Goal: Task Accomplishment & Management: Use online tool/utility

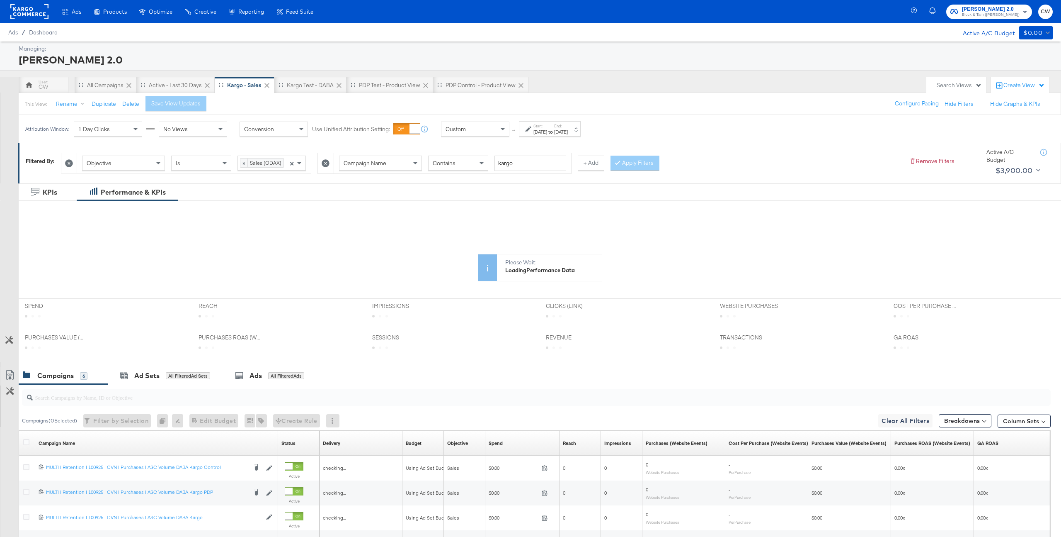
click at [471, 129] on div "Custom" at bounding box center [476, 129] width 68 height 14
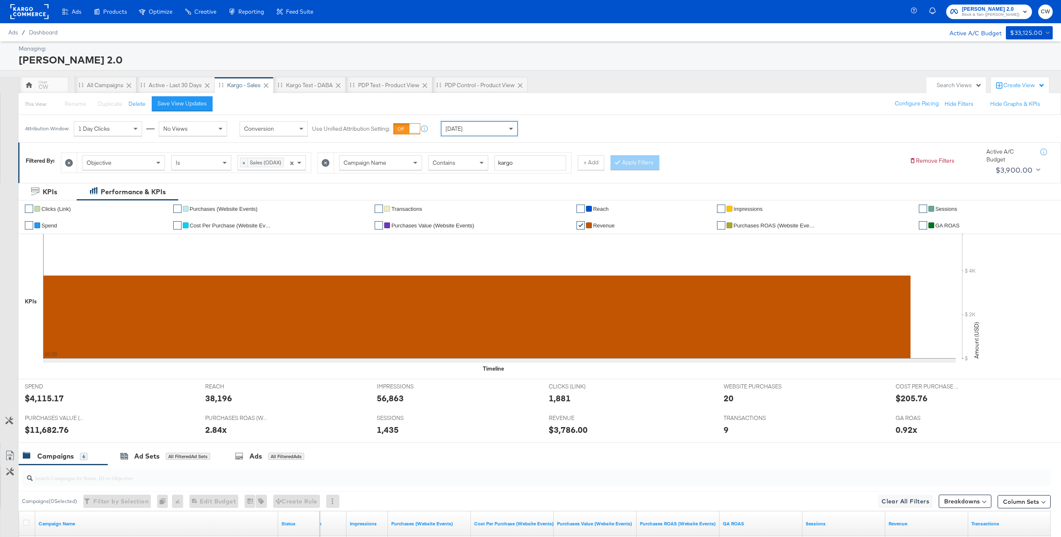
click at [512, 130] on span at bounding box center [512, 128] width 10 height 14
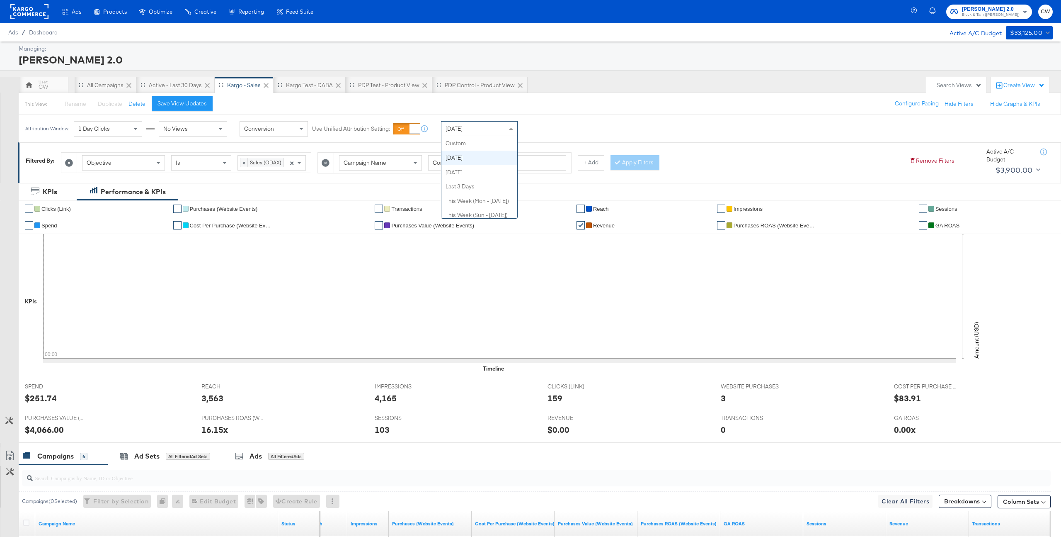
click at [497, 123] on div "[DATE]" at bounding box center [480, 128] width 76 height 14
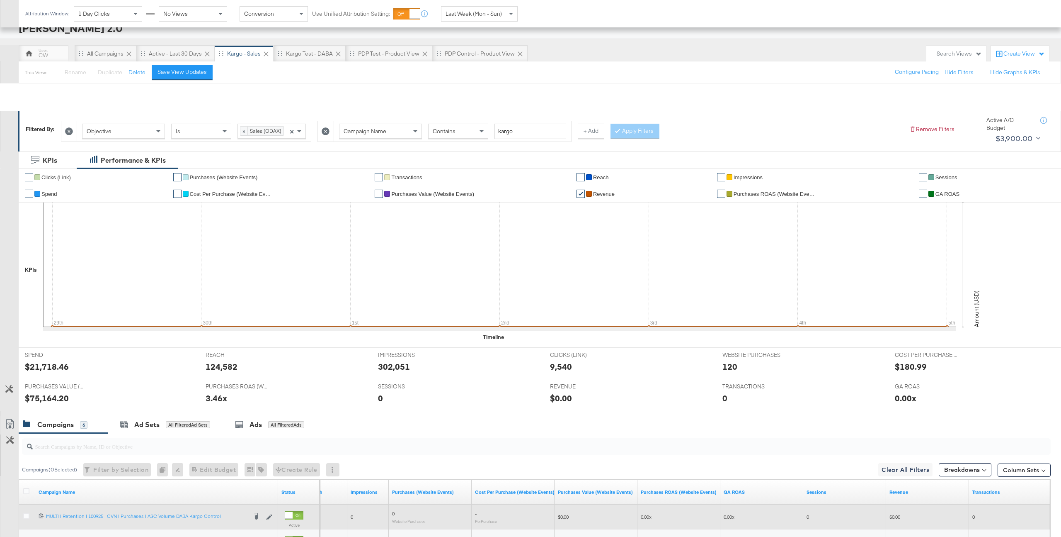
scroll to position [234, 0]
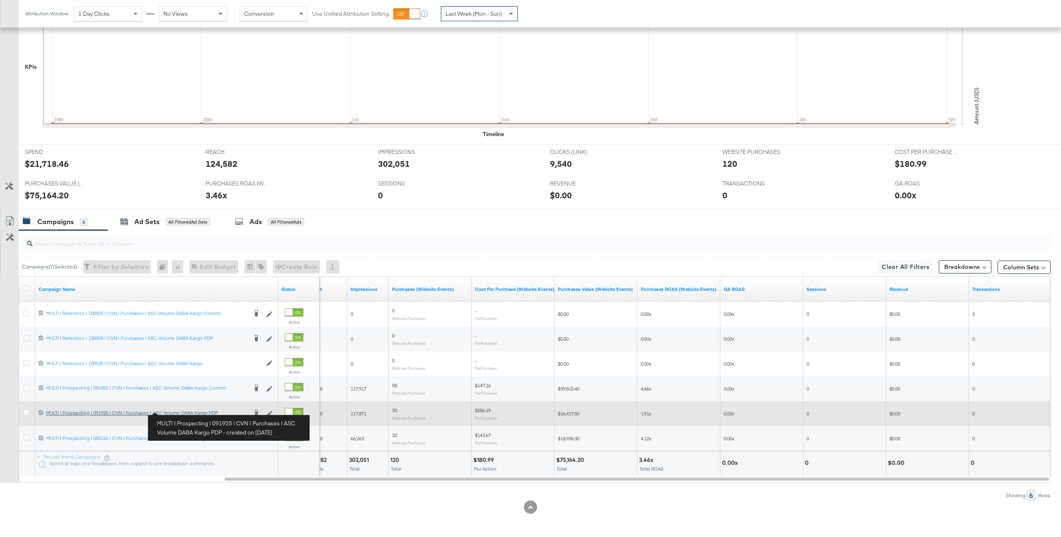
click at [179, 411] on div "MULTI | Prospecting | 091925 | CVN | Purchases | ASC Volume DABA Kargo PDP MULT…" at bounding box center [147, 412] width 202 height 7
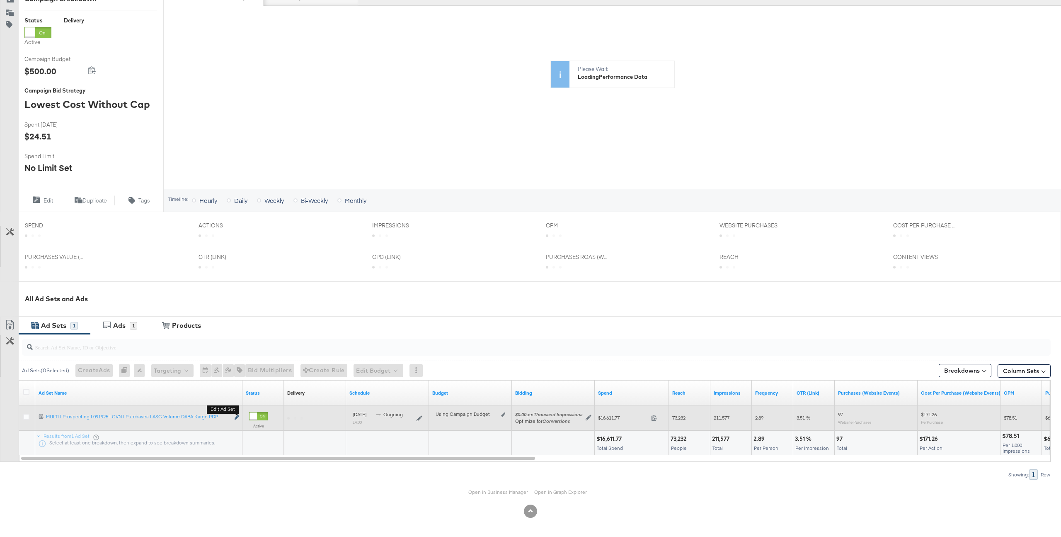
click at [237, 417] on icon "link" at bounding box center [237, 417] width 4 height 5
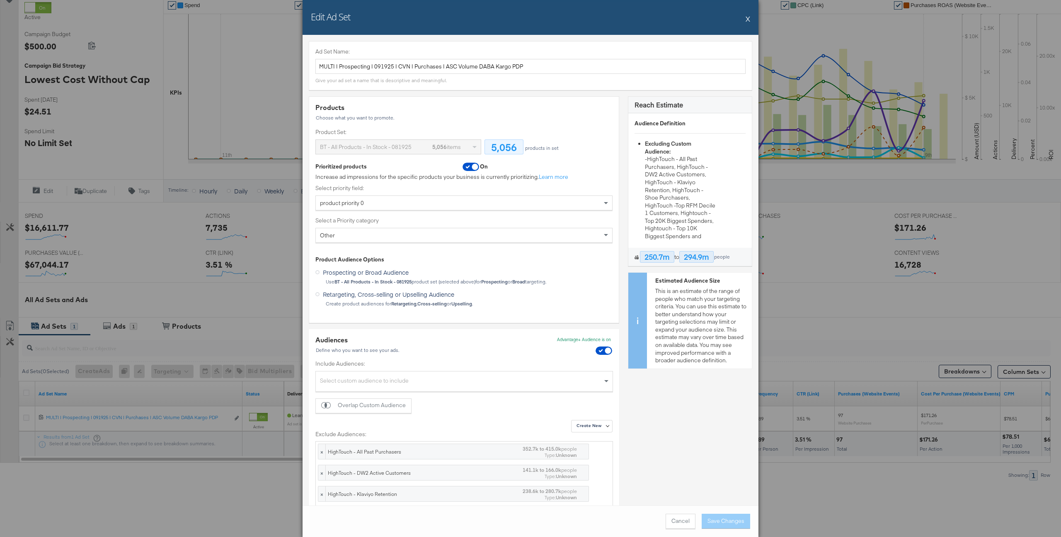
click at [748, 22] on button "X" at bounding box center [748, 18] width 5 height 17
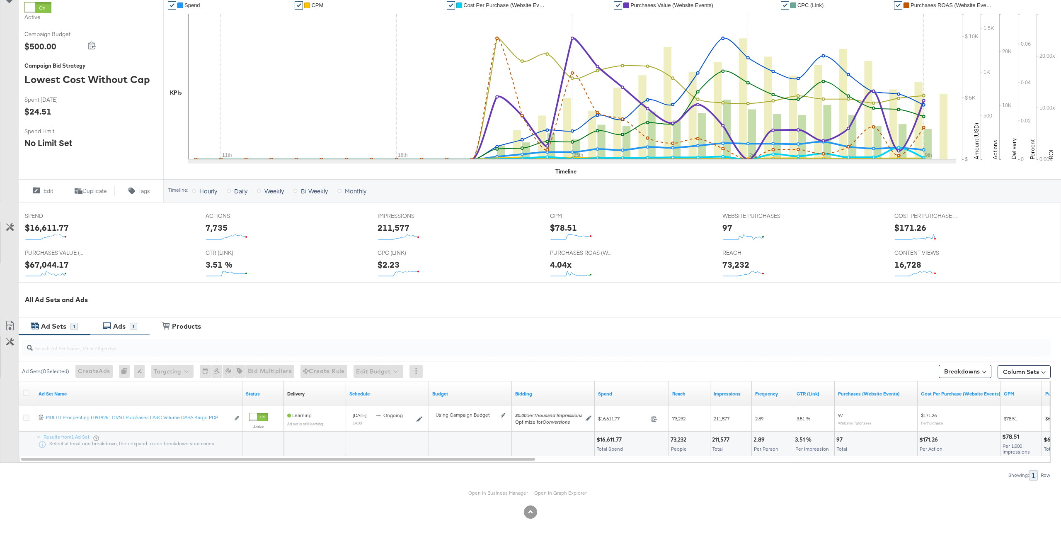
click at [125, 325] on div "Ads" at bounding box center [119, 326] width 12 height 10
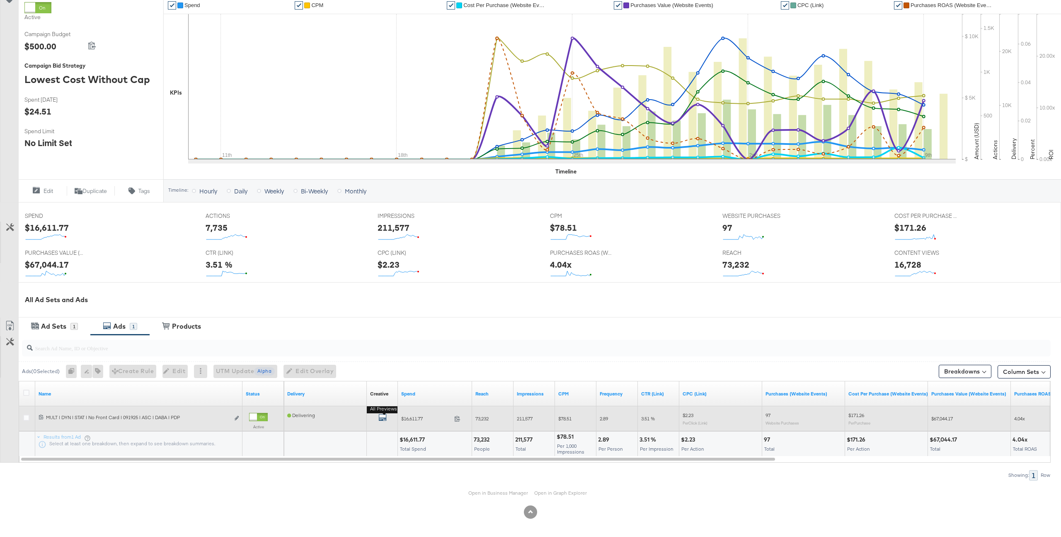
click at [383, 417] on icon "default" at bounding box center [383, 417] width 8 height 8
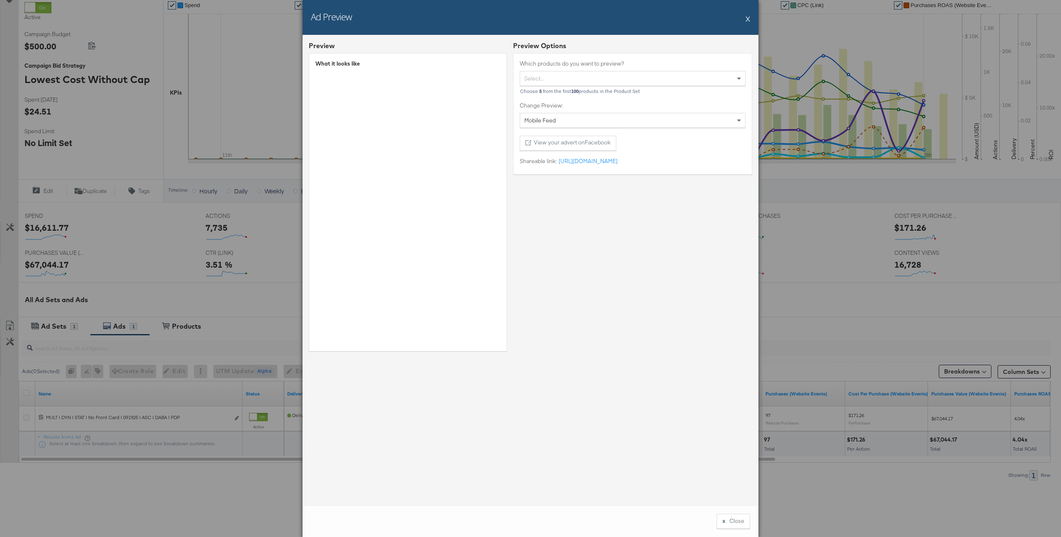
click at [750, 23] on button "X" at bounding box center [748, 18] width 5 height 17
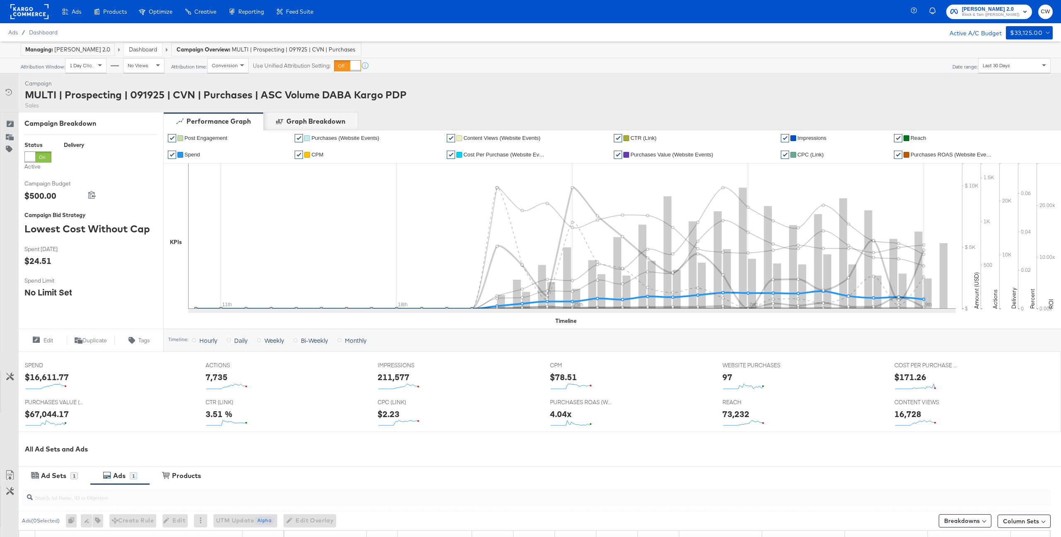
click at [191, 158] on li "✔ Spend" at bounding box center [228, 154] width 121 height 17
click at [198, 154] on span "Spend" at bounding box center [193, 154] width 16 height 6
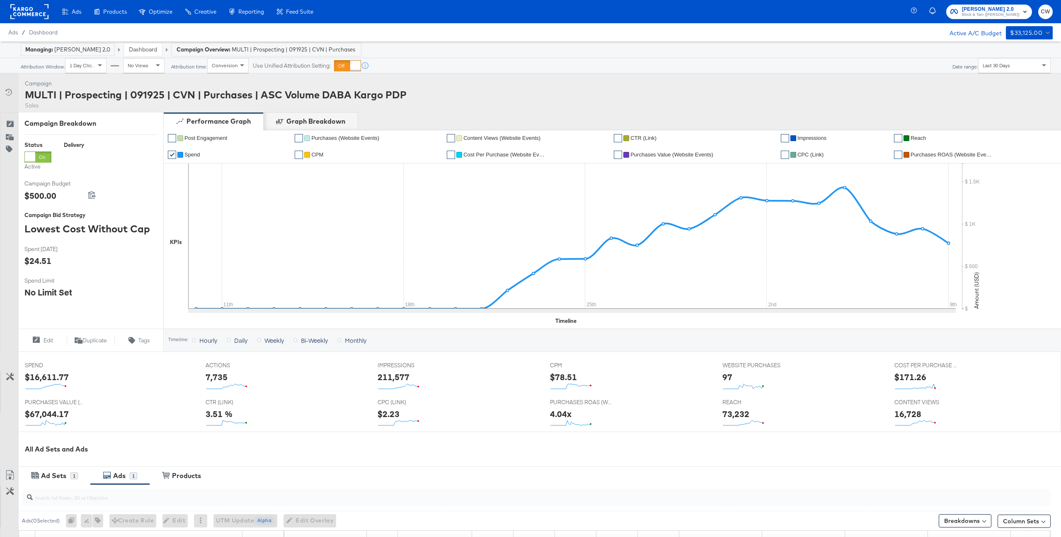
click at [139, 46] on link "Dashboard" at bounding box center [143, 49] width 28 height 7
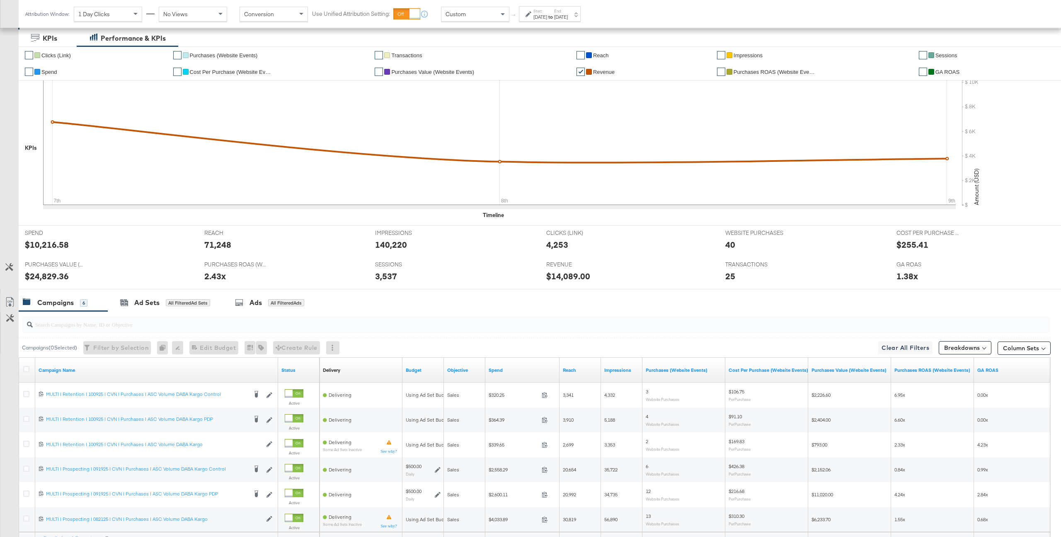
scroll to position [235, 0]
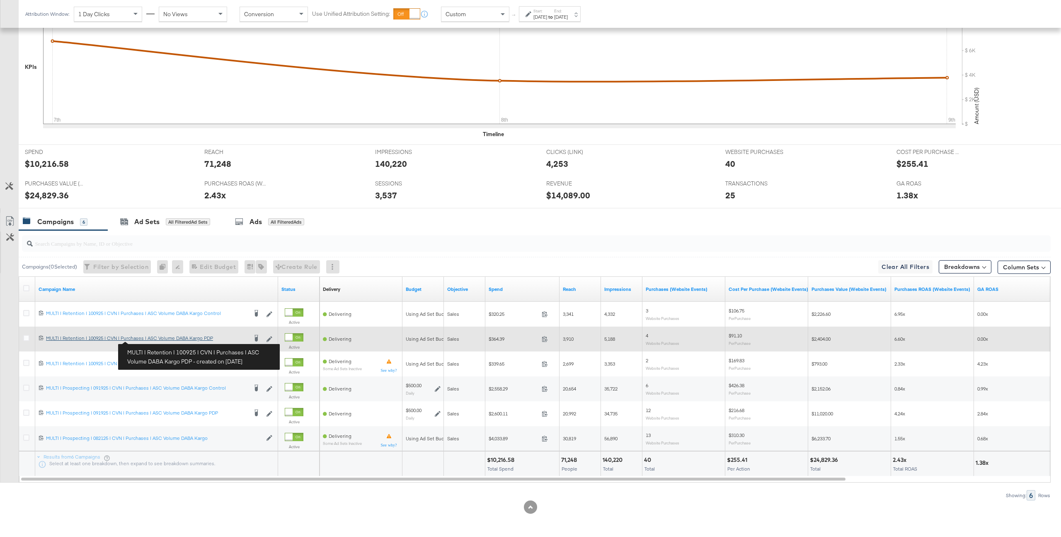
click at [149, 340] on div "MULTI | Retention | 100925 | CVN | Purchases | ASC Volume DABA Kargo PDP MULTI …" at bounding box center [147, 338] width 202 height 7
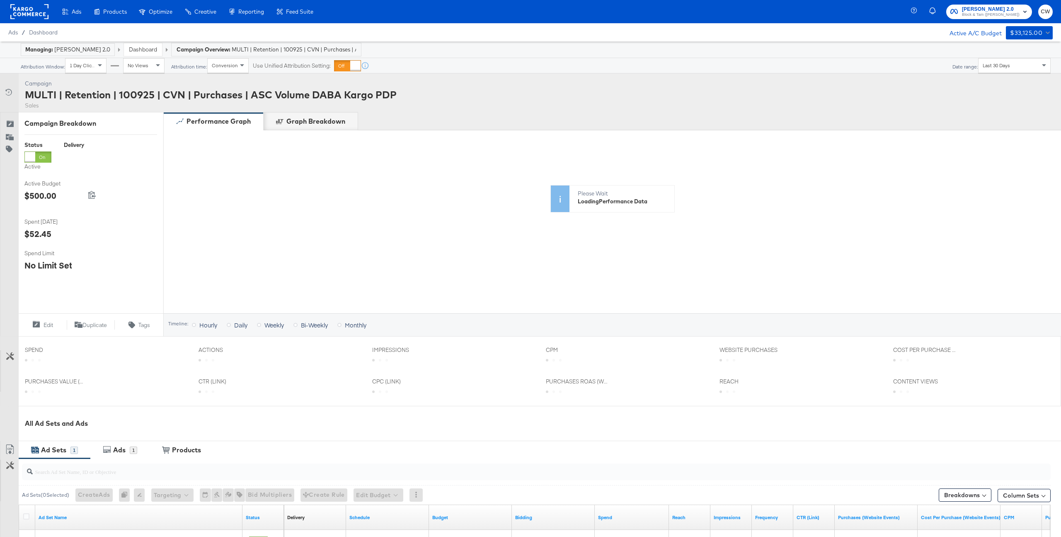
scroll to position [124, 0]
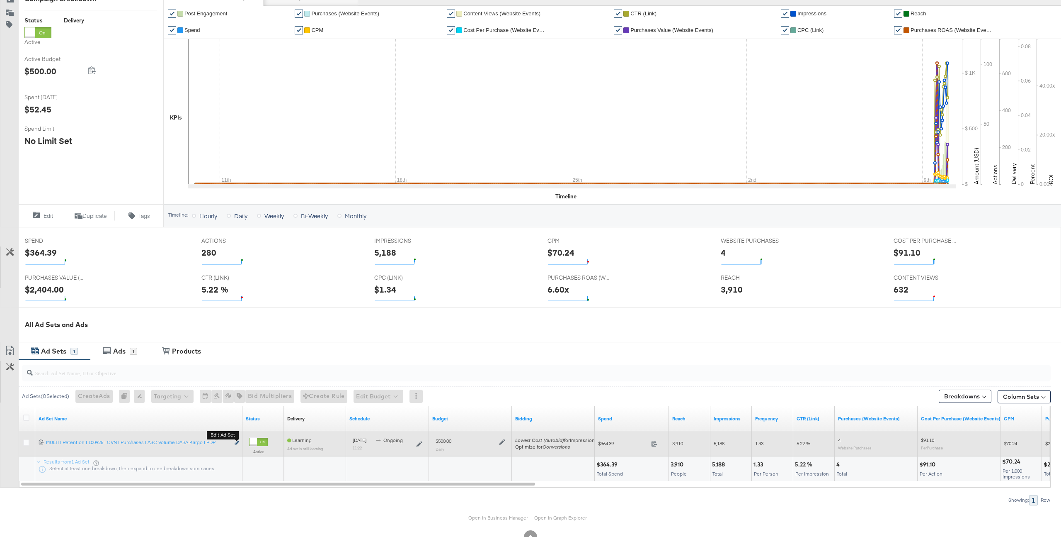
click at [238, 442] on icon "link" at bounding box center [237, 442] width 4 height 5
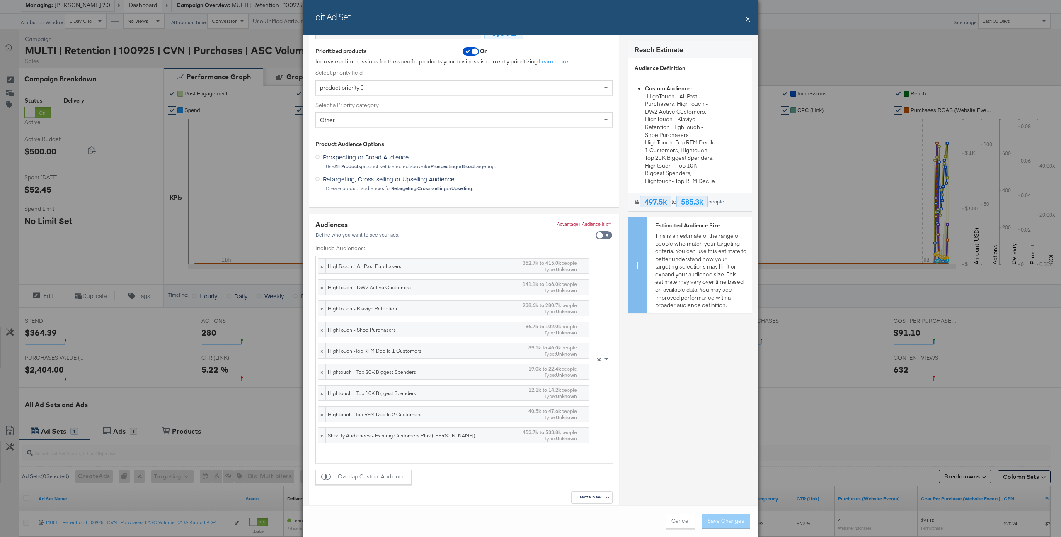
scroll to position [0, 0]
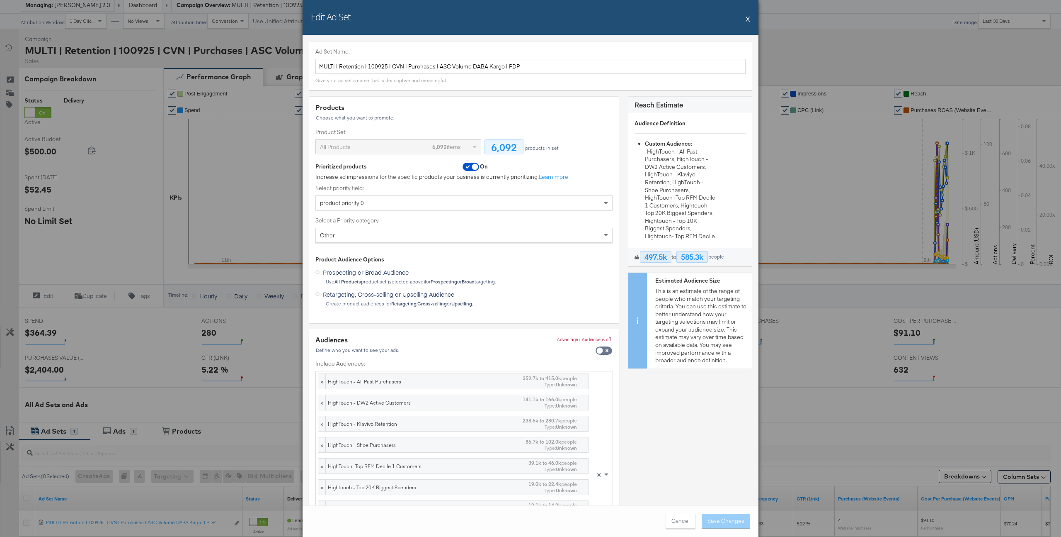
click at [749, 15] on button "X" at bounding box center [748, 18] width 5 height 17
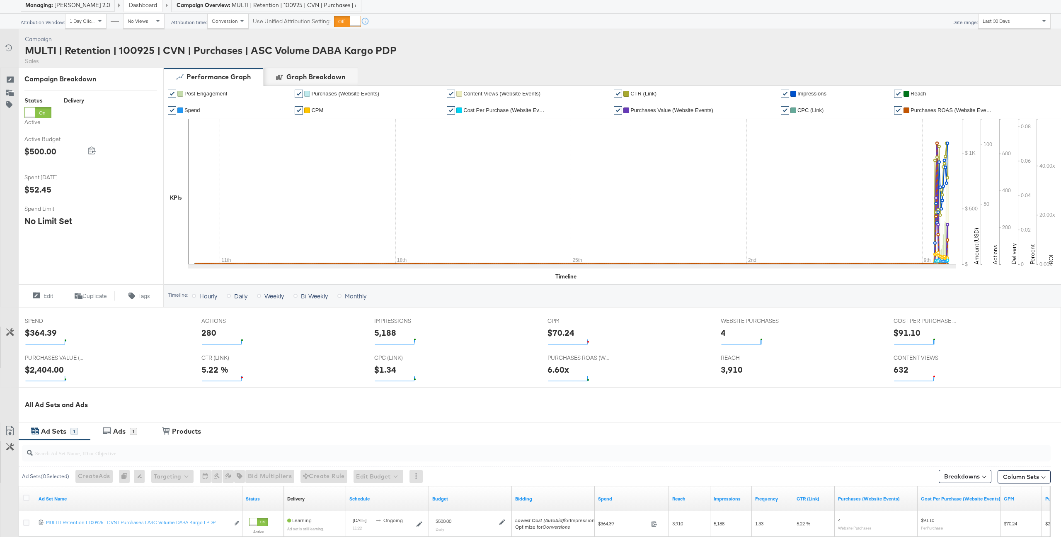
scroll to position [150, 0]
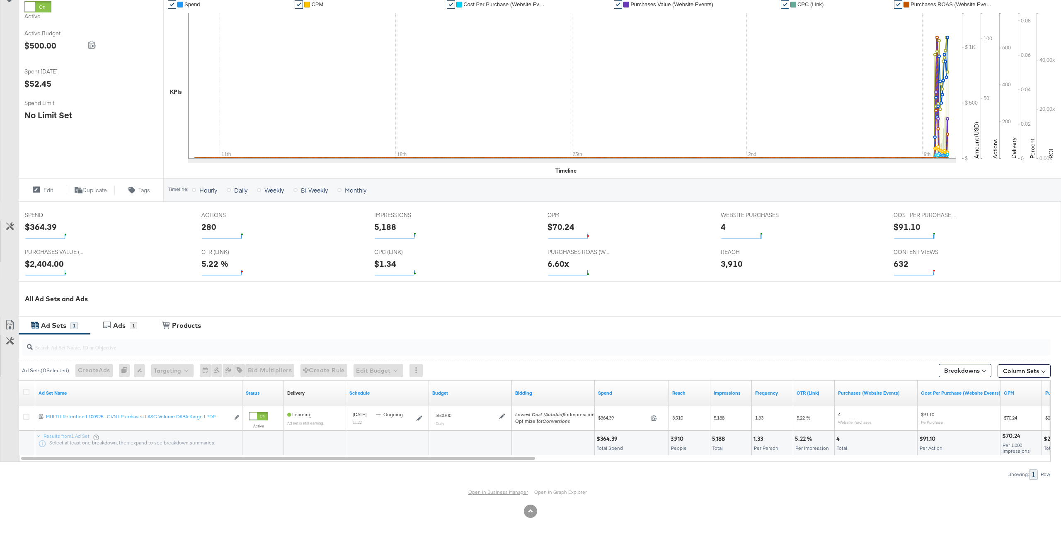
click at [488, 489] on link "Open in Business Manager" at bounding box center [499, 491] width 60 height 6
click at [130, 323] on div "1" at bounding box center [133, 325] width 7 height 7
click at [130, 326] on div "1" at bounding box center [133, 325] width 7 height 7
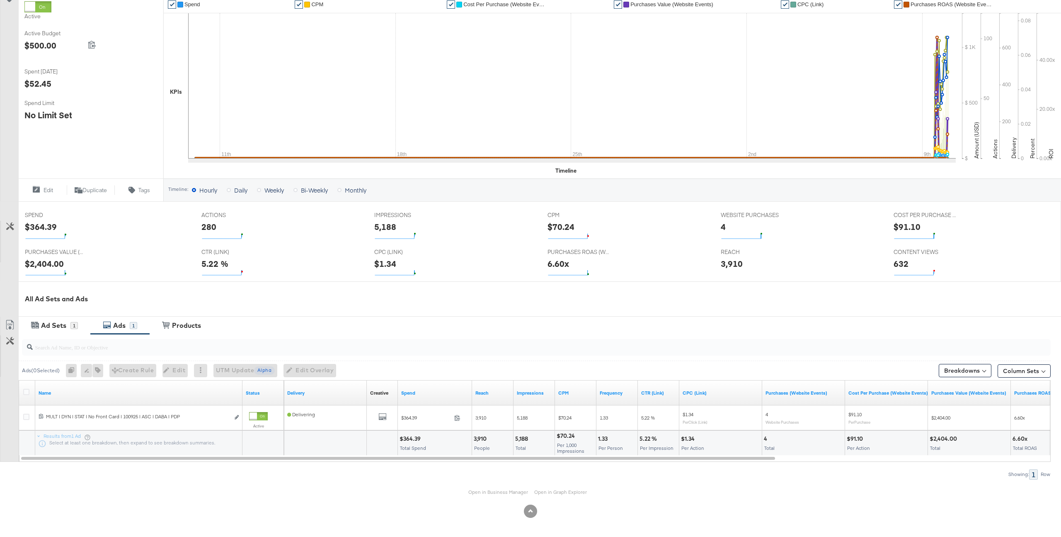
scroll to position [125, 0]
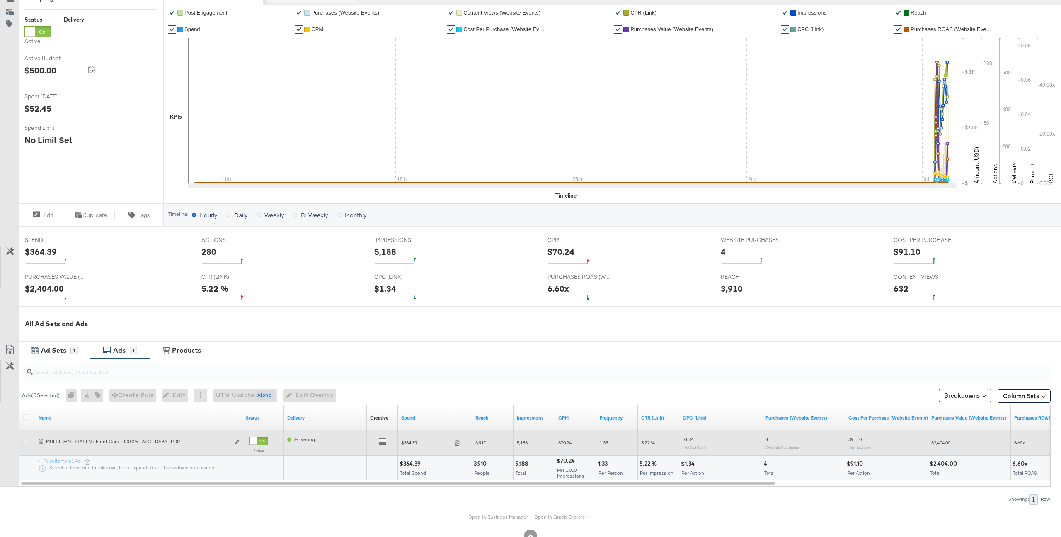
click at [26, 441] on icon at bounding box center [26, 441] width 6 height 6
click at [0, 0] on input "checkbox" at bounding box center [0, 0] width 0 height 0
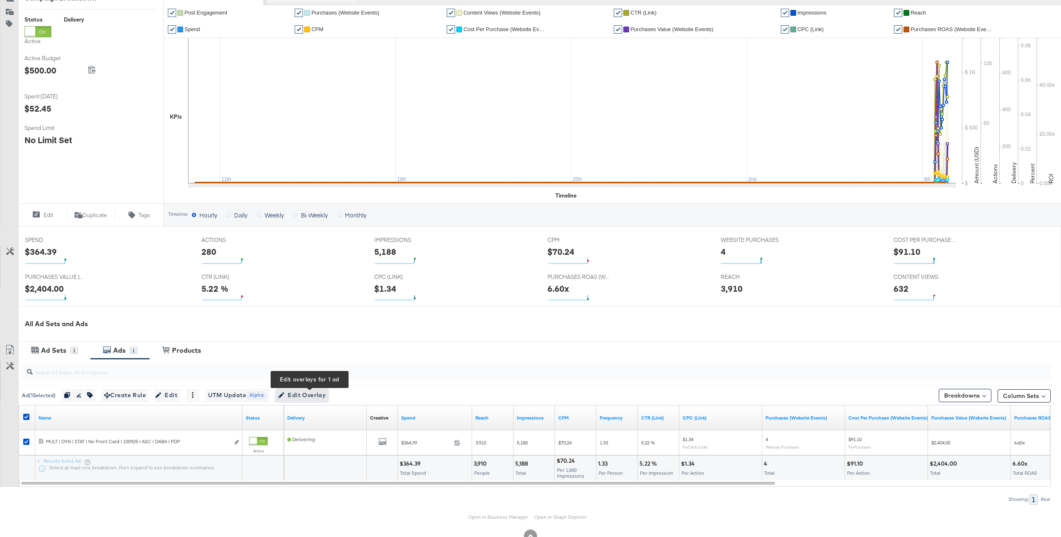
click at [308, 395] on span "Edit Overlay Edit overlays for 1 ad" at bounding box center [302, 395] width 48 height 10
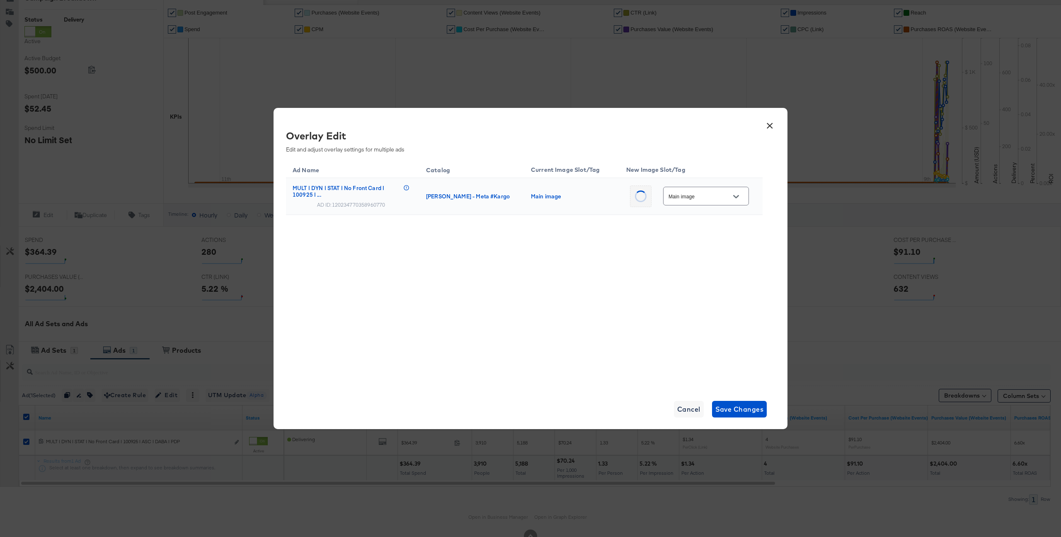
click at [692, 198] on input "Main image" at bounding box center [700, 197] width 66 height 10
click at [770, 126] on button "×" at bounding box center [770, 123] width 15 height 15
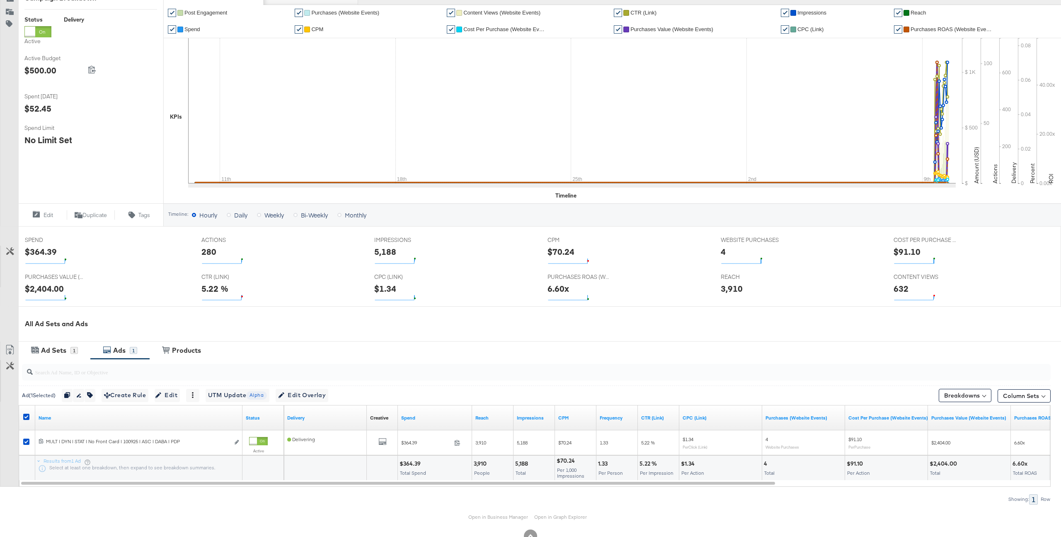
scroll to position [0, 0]
